Goal: Task Accomplishment & Management: Complete application form

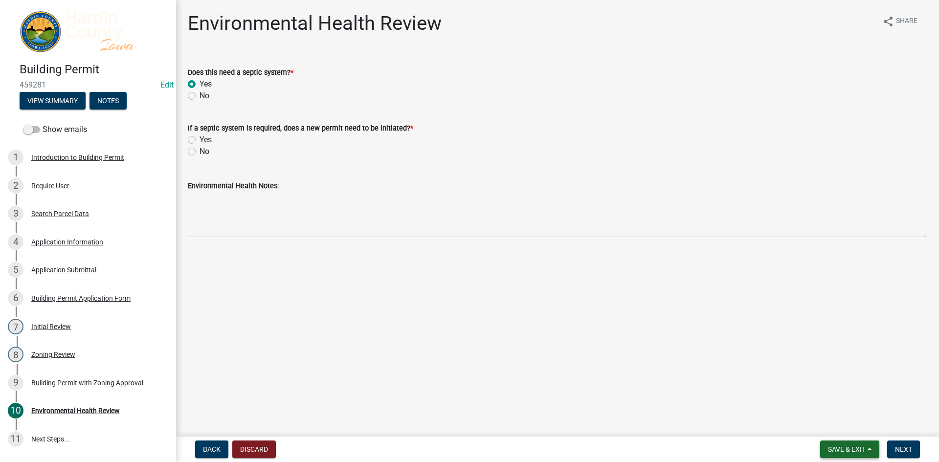
click at [855, 450] on span "Save & Exit" at bounding box center [847, 450] width 38 height 8
click at [857, 420] on button "Save & Exit" at bounding box center [840, 423] width 78 height 23
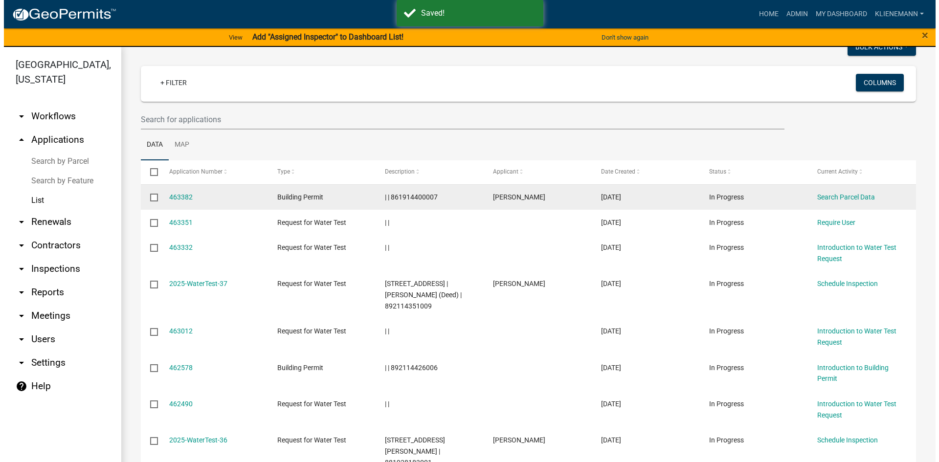
scroll to position [98, 0]
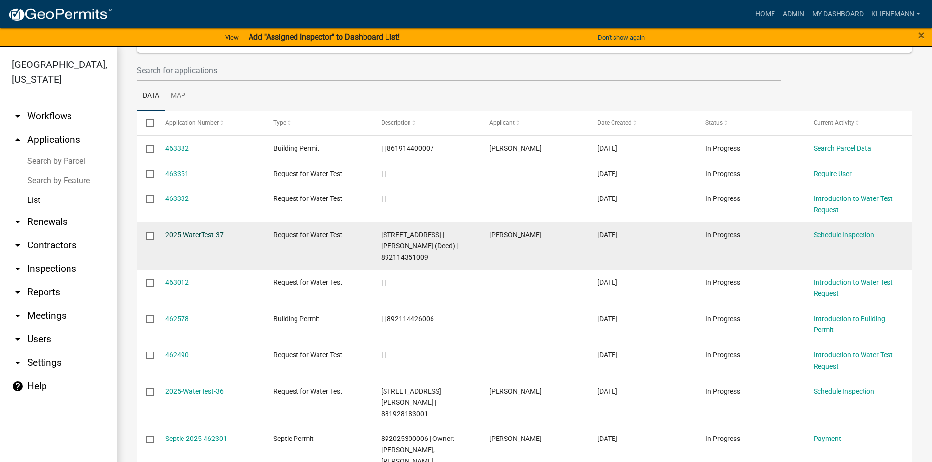
click at [185, 236] on link "2025-WaterTest-37" at bounding box center [194, 235] width 58 height 8
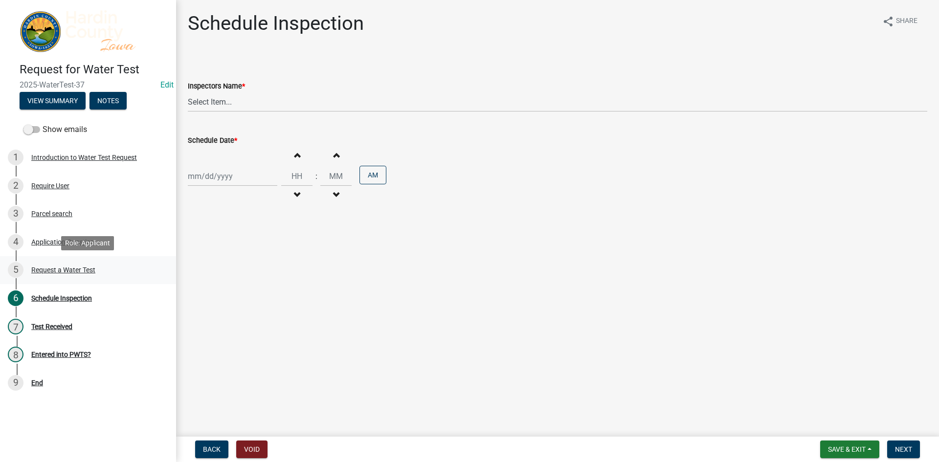
click at [128, 262] on link "5 Request a Water Test" at bounding box center [88, 270] width 176 height 28
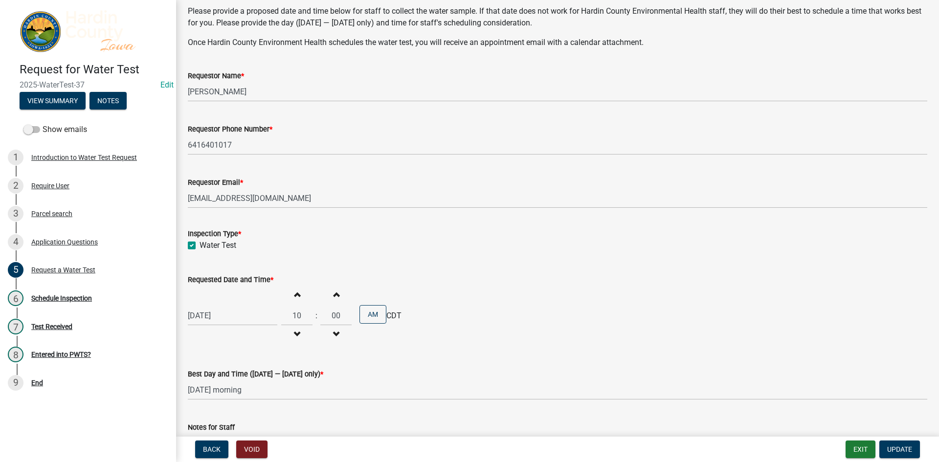
scroll to position [137, 0]
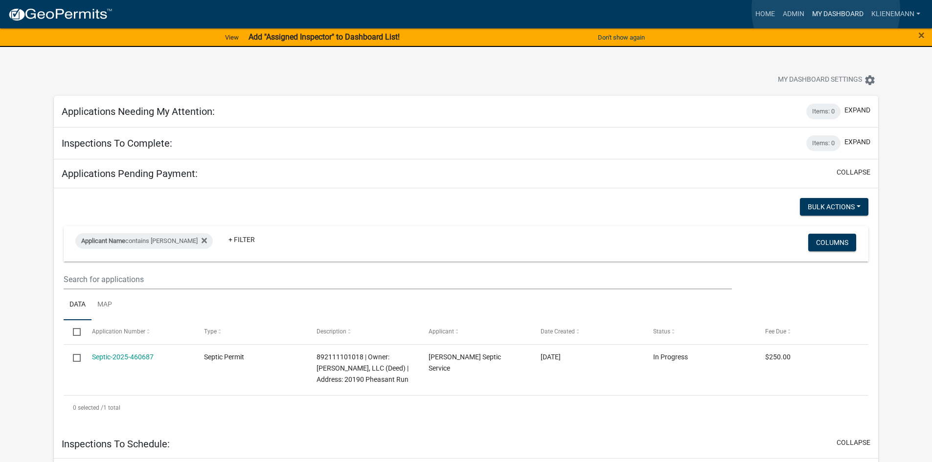
click at [826, 10] on link "My Dashboard" at bounding box center [837, 14] width 59 height 19
click at [756, 13] on link "Home" at bounding box center [765, 14] width 27 height 19
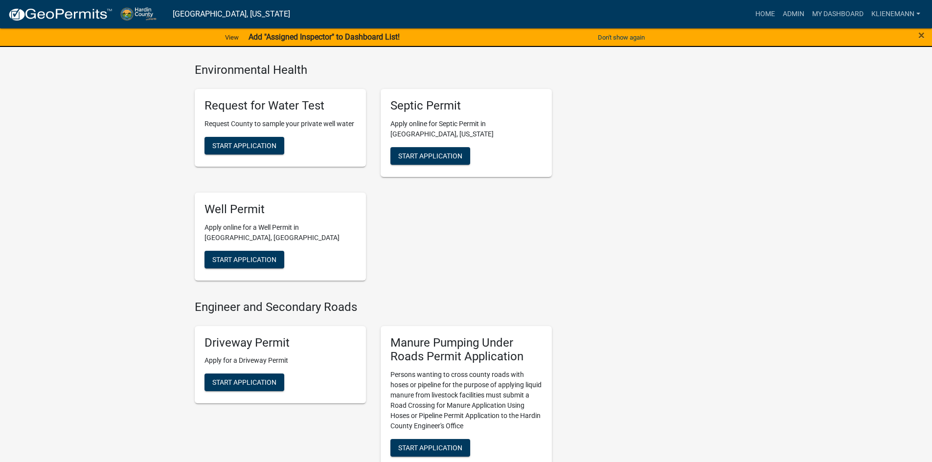
scroll to position [685, 0]
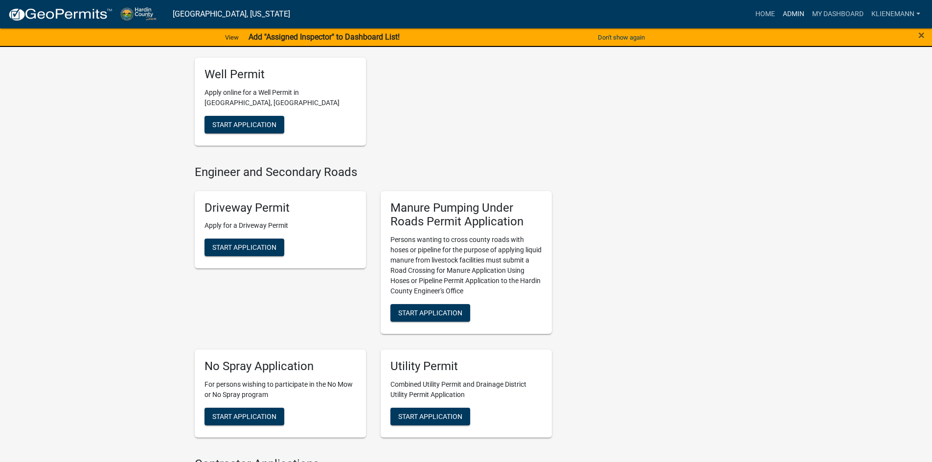
click at [786, 11] on link "Admin" at bounding box center [793, 14] width 29 height 19
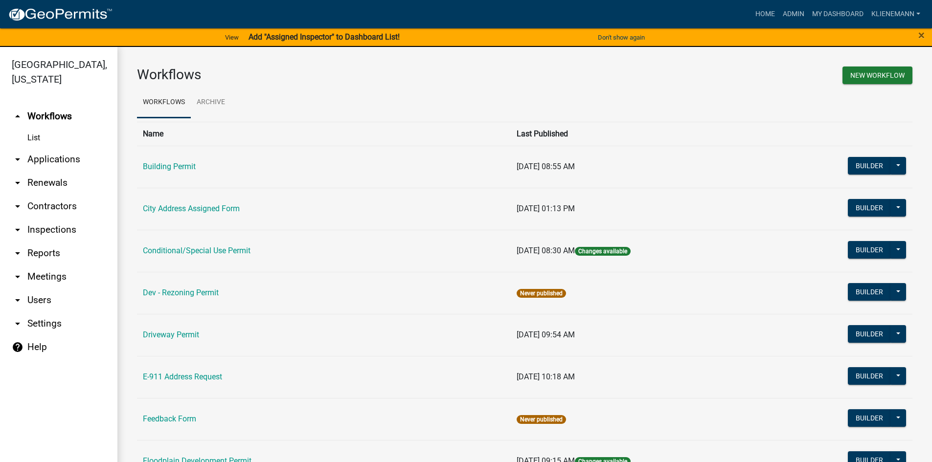
click at [55, 148] on link "arrow_drop_down Applications" at bounding box center [58, 159] width 117 height 23
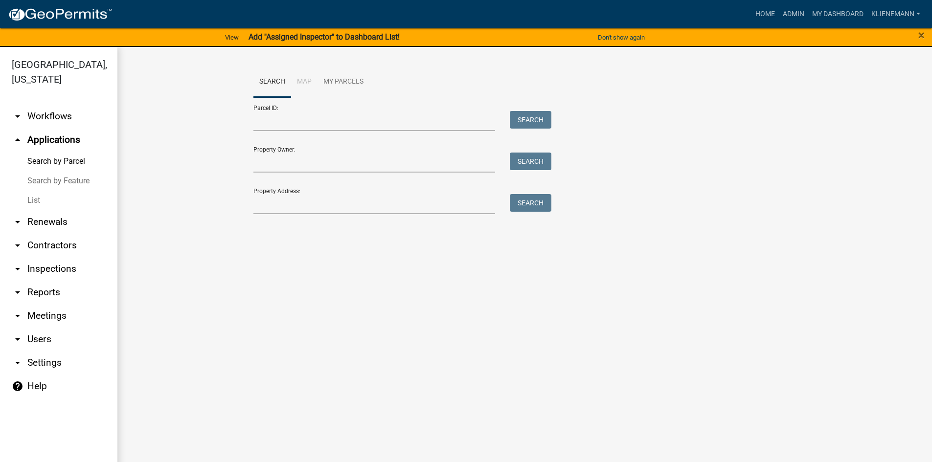
click at [33, 191] on link "List" at bounding box center [58, 201] width 117 height 20
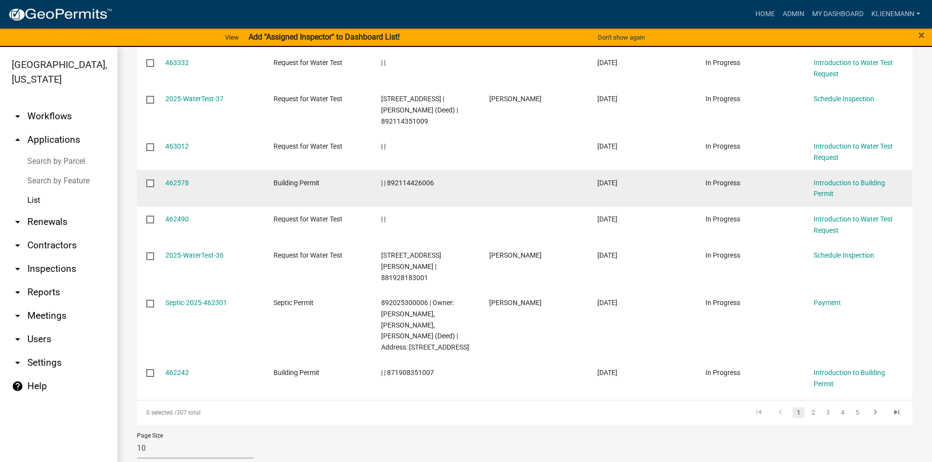
scroll to position [235, 0]
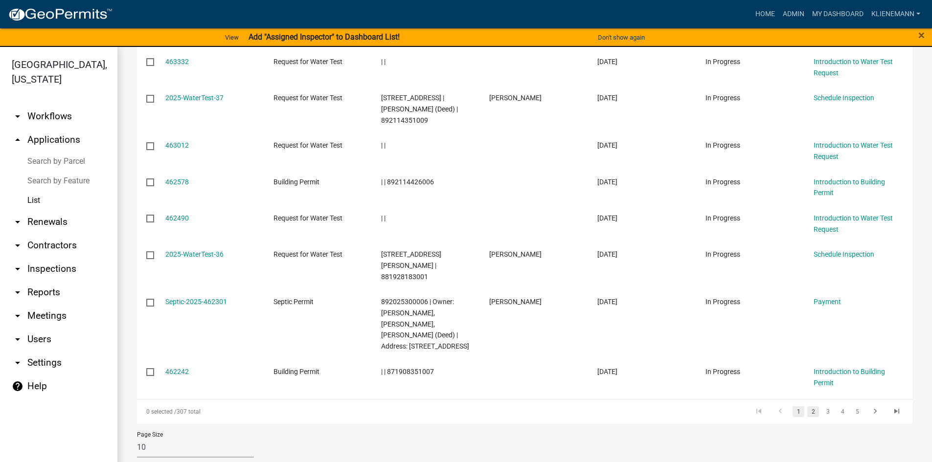
click at [809, 407] on link "2" at bounding box center [813, 412] width 12 height 11
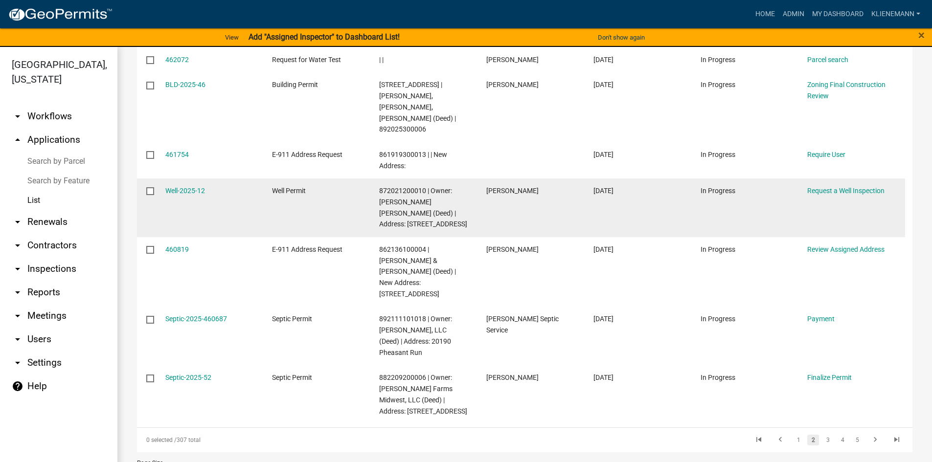
scroll to position [301, 0]
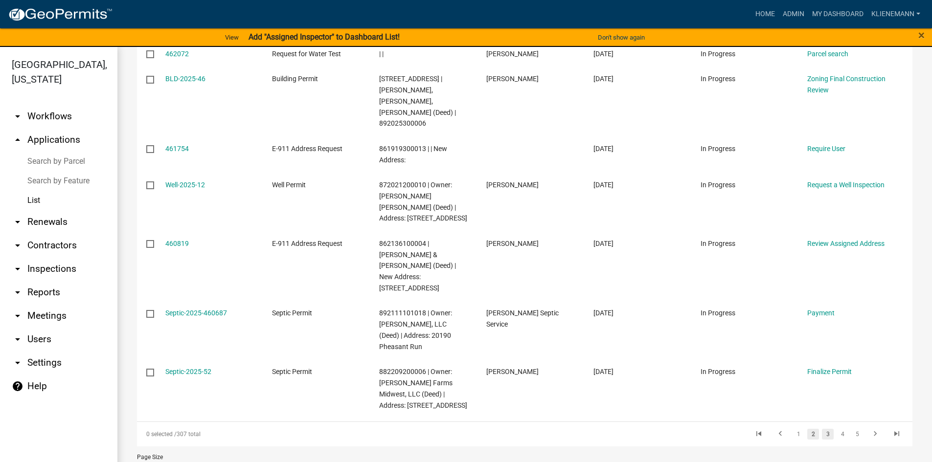
click at [824, 429] on link "3" at bounding box center [828, 434] width 12 height 11
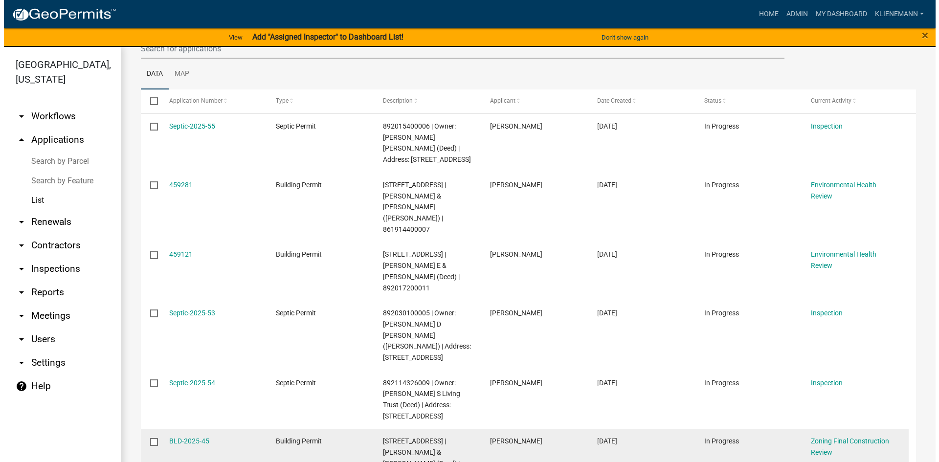
scroll to position [113, 0]
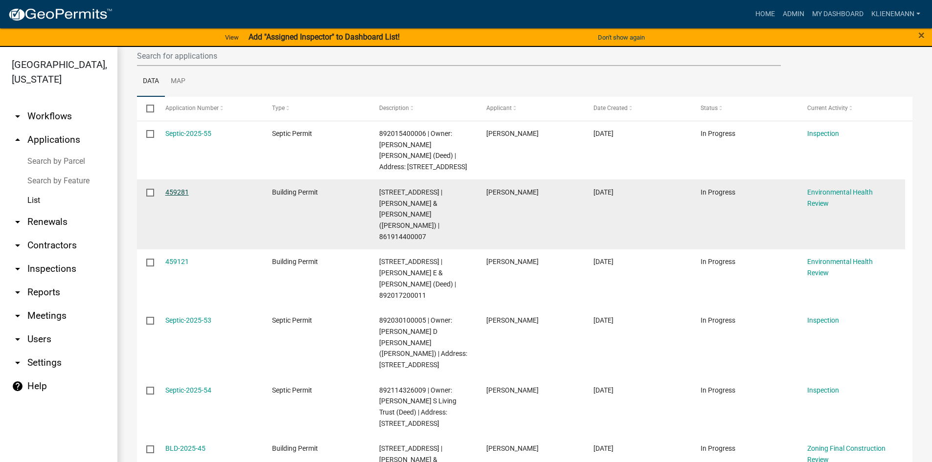
click at [175, 196] on link "459281" at bounding box center [176, 192] width 23 height 8
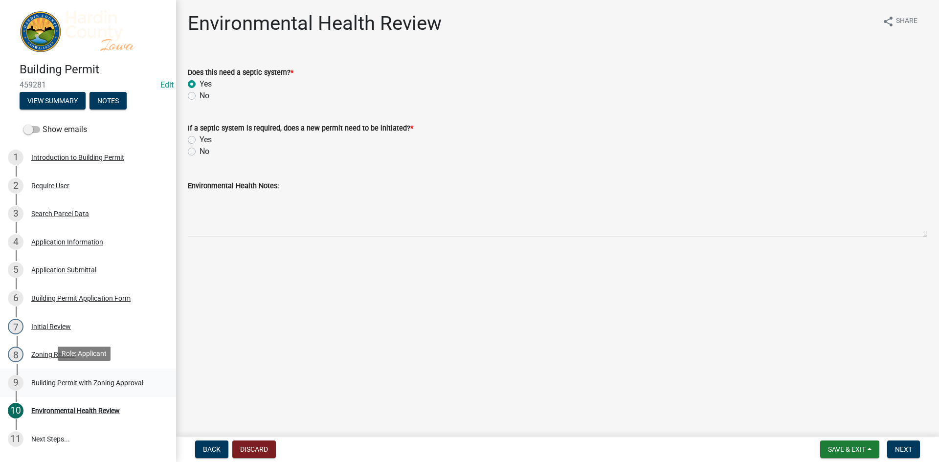
click at [110, 372] on link "9 Building Permit with Zoning Approval" at bounding box center [88, 383] width 176 height 28
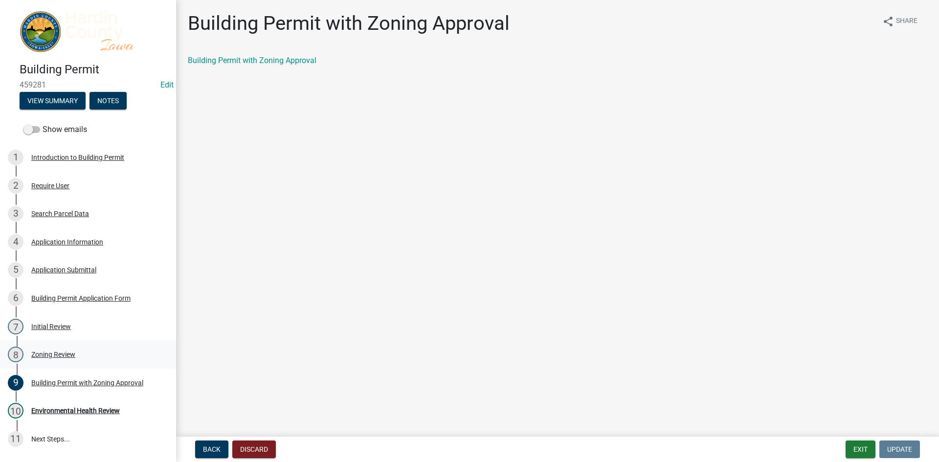
click at [65, 348] on div "8 Zoning Review" at bounding box center [84, 355] width 153 height 16
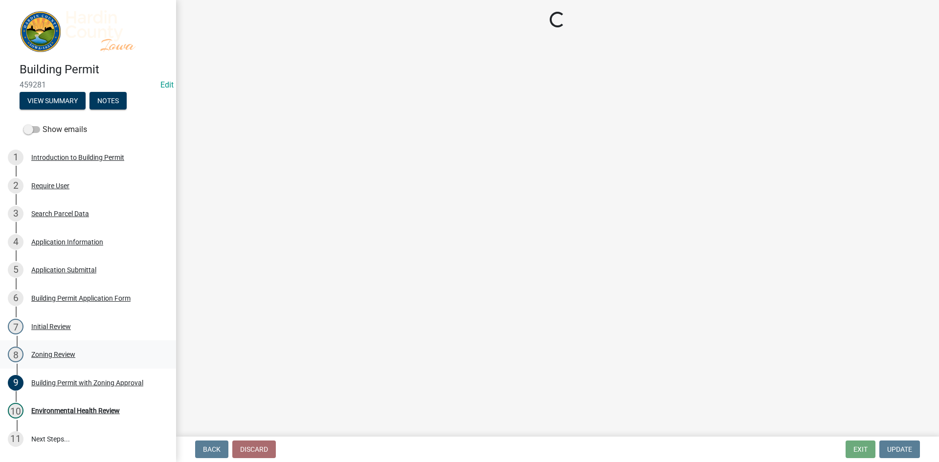
select select "cde34027-c2e6-4375-ad0d-1a97383c127e"
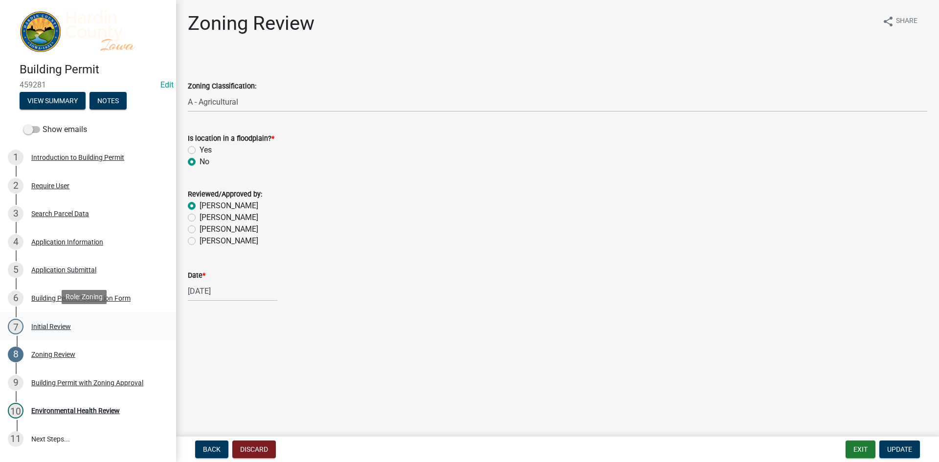
click at [74, 320] on div "7 Initial Review" at bounding box center [84, 327] width 153 height 16
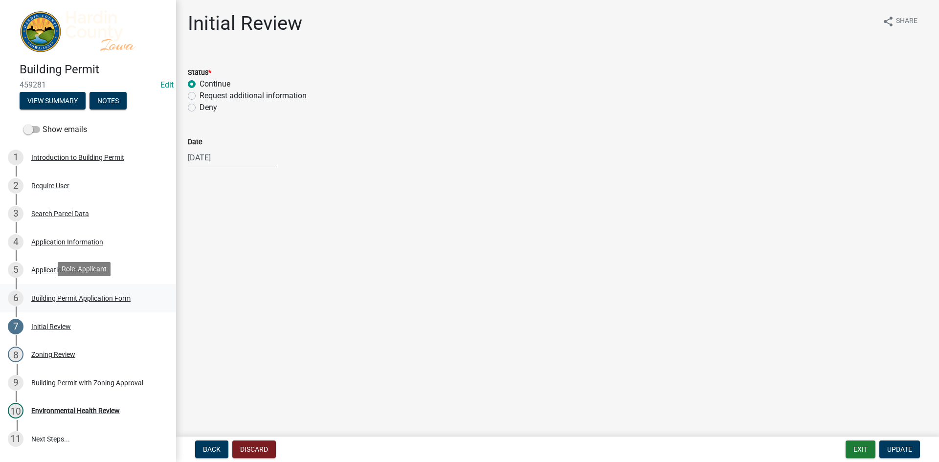
click at [78, 304] on div "6 Building Permit Application Form" at bounding box center [84, 299] width 153 height 16
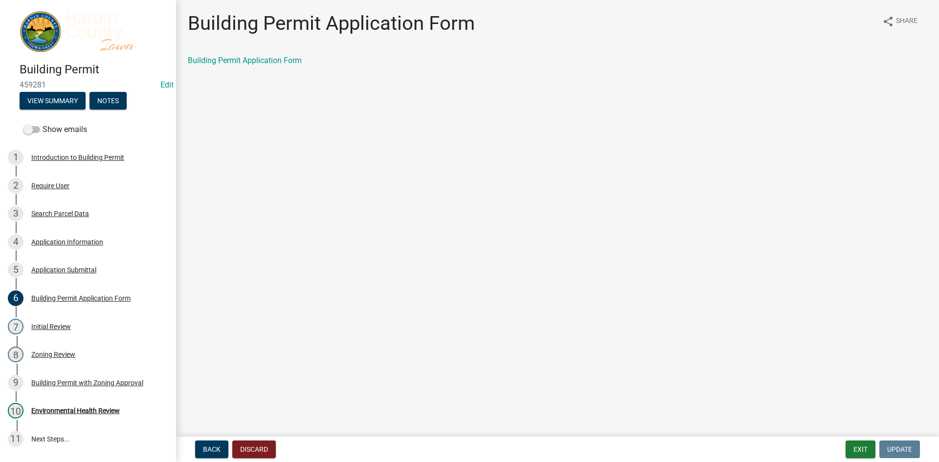
click at [294, 53] on div "Building Permit Application Form share Share Building Permit Application Form" at bounding box center [558, 47] width 754 height 71
click at [293, 58] on link "Building Permit Application Form" at bounding box center [245, 60] width 114 height 9
click at [60, 271] on div "Application Submittal" at bounding box center [63, 270] width 65 height 7
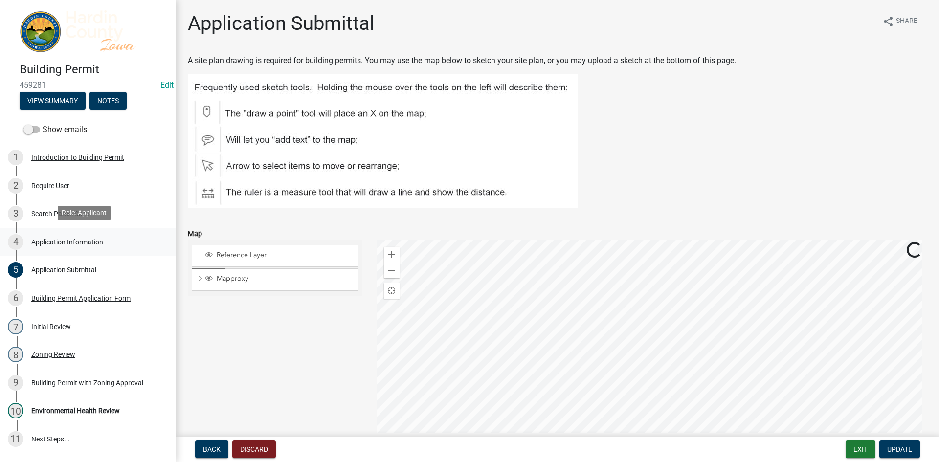
click at [63, 249] on link "4 Application Information" at bounding box center [88, 242] width 176 height 28
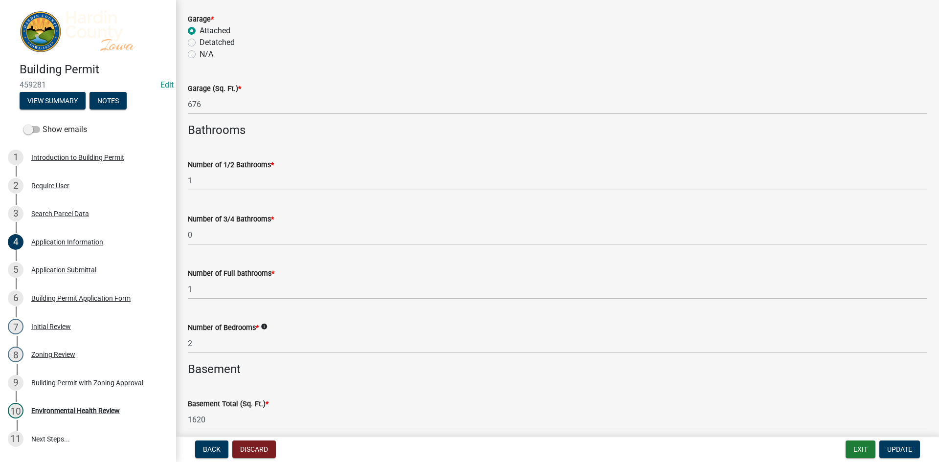
scroll to position [2153, 0]
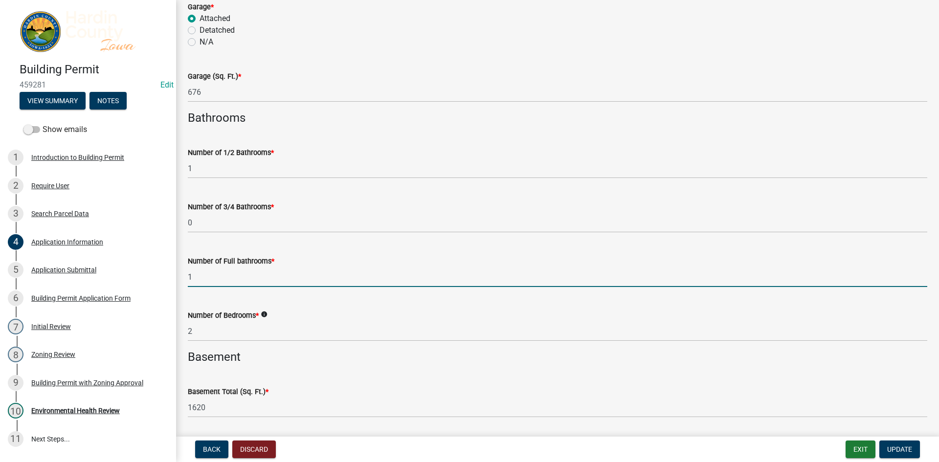
click at [243, 271] on input "1" at bounding box center [558, 277] width 740 height 20
type input "2"
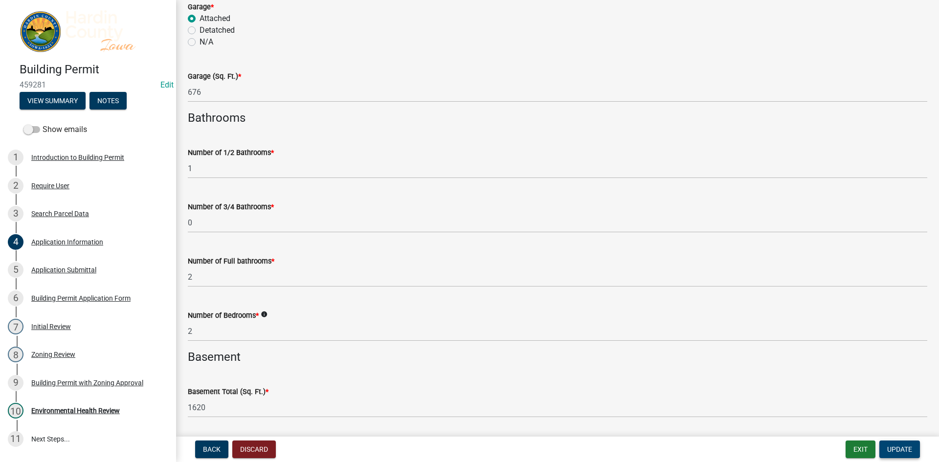
click at [910, 449] on span "Update" at bounding box center [900, 450] width 25 height 8
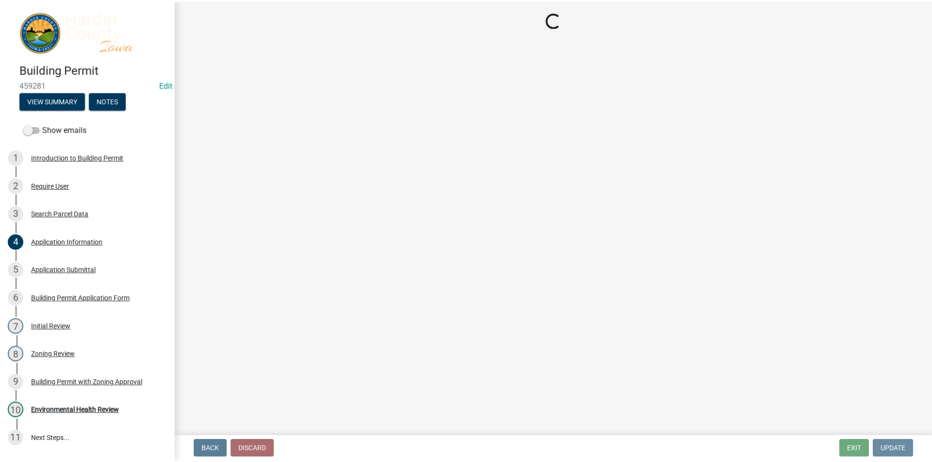
scroll to position [0, 0]
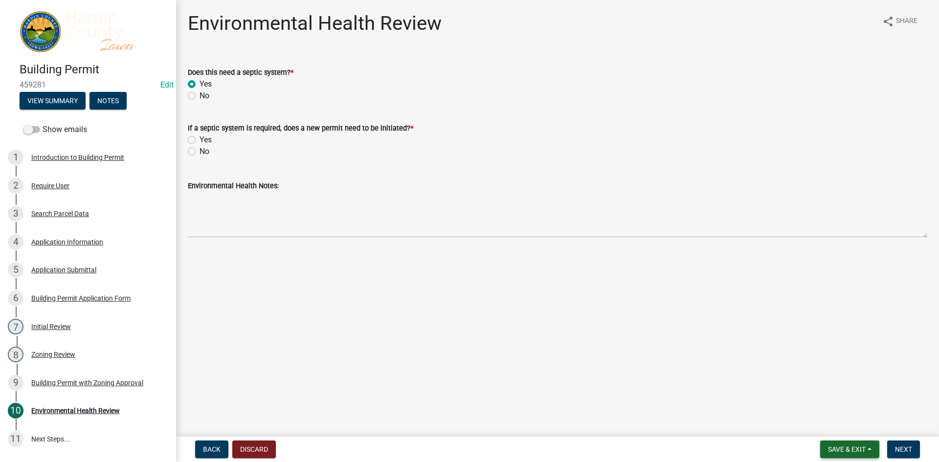
click at [839, 446] on span "Save & Exit" at bounding box center [847, 450] width 38 height 8
click at [835, 427] on button "Save & Exit" at bounding box center [840, 423] width 78 height 23
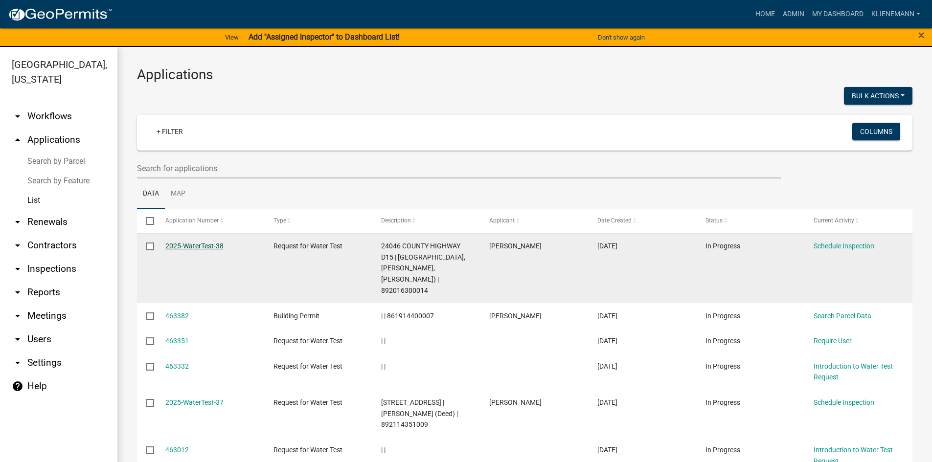
click at [206, 246] on link "2025-WaterTest-38" at bounding box center [194, 246] width 58 height 8
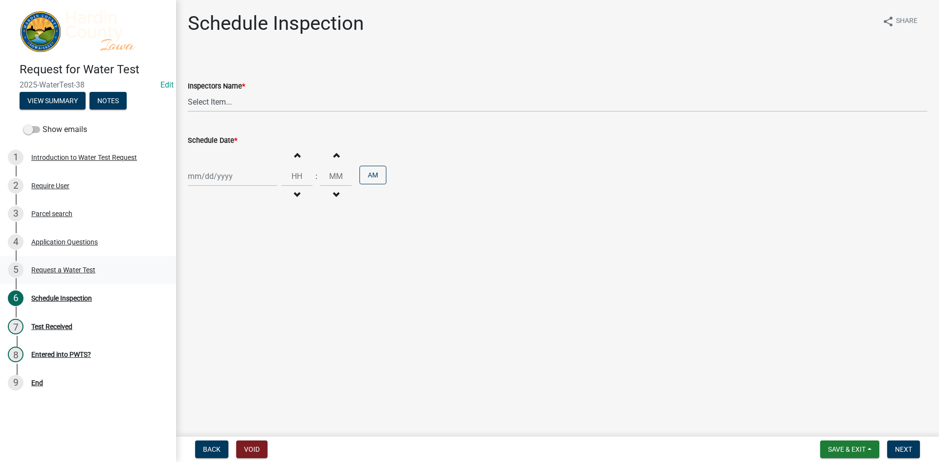
click at [81, 263] on div "5 Request a Water Test" at bounding box center [84, 270] width 153 height 16
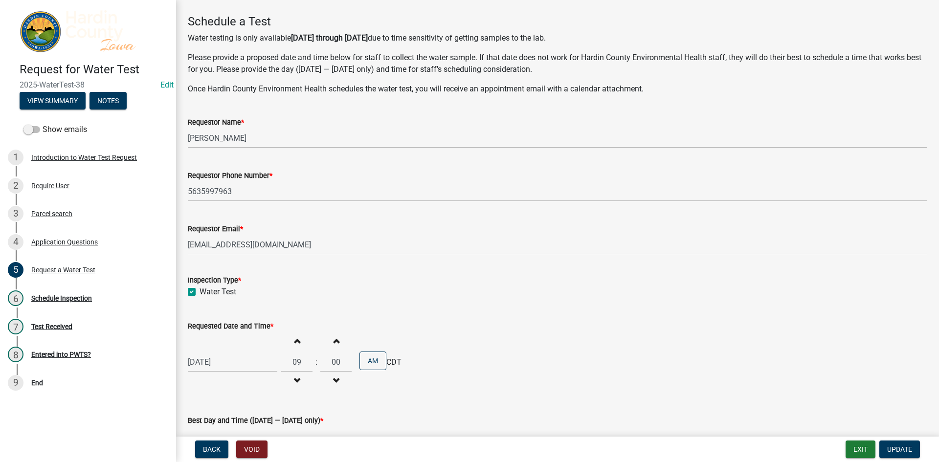
scroll to position [88, 0]
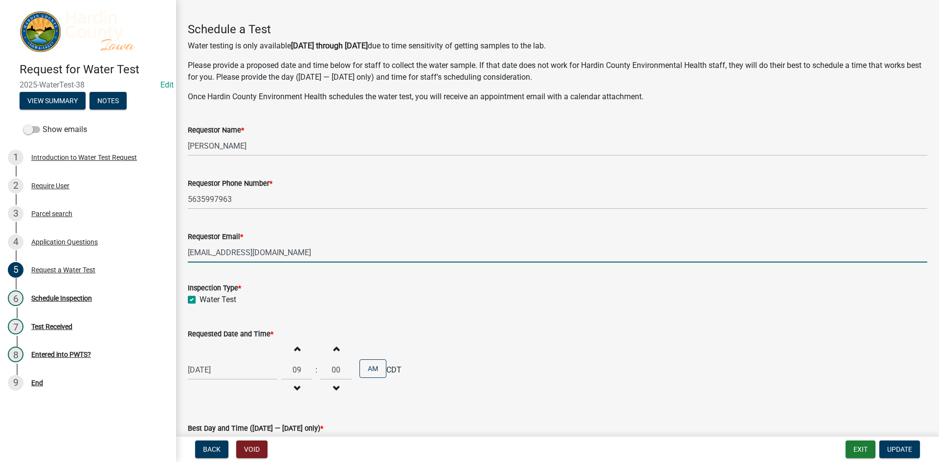
drag, startPoint x: 287, startPoint y: 254, endPoint x: 184, endPoint y: 246, distance: 102.6
click at [184, 246] on div "Requestor Email * jwinters@ifacadets.net" at bounding box center [558, 240] width 754 height 46
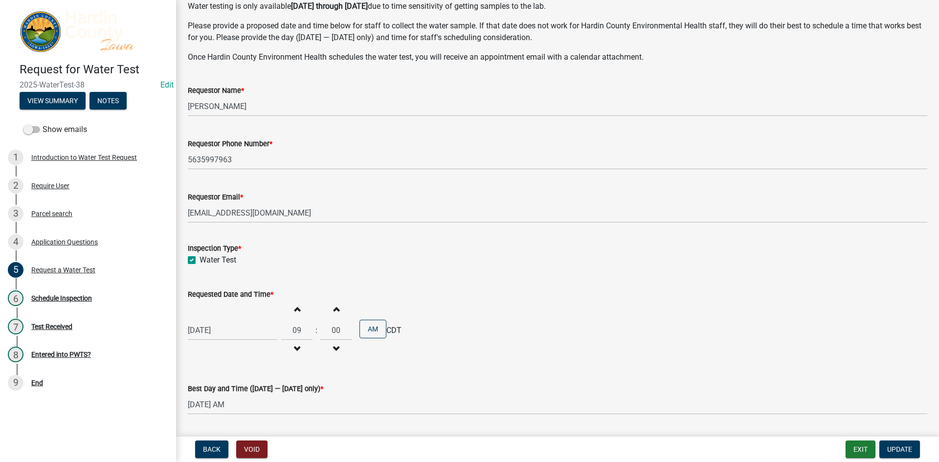
scroll to position [235, 0]
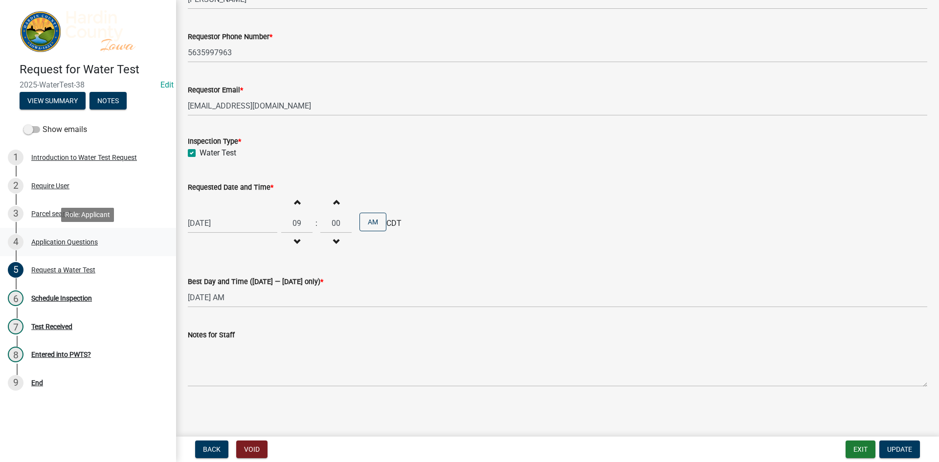
click at [106, 233] on link "4 Application Questions" at bounding box center [88, 242] width 176 height 28
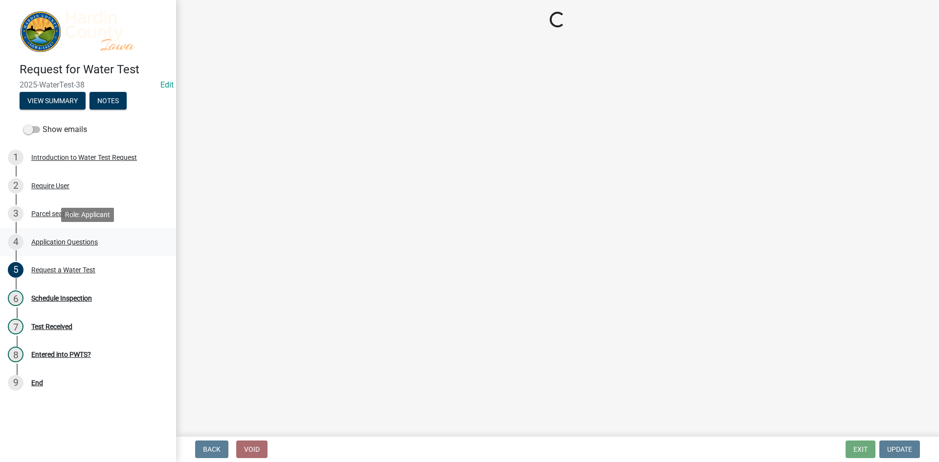
scroll to position [0, 0]
